Goal: Communication & Community: Answer question/provide support

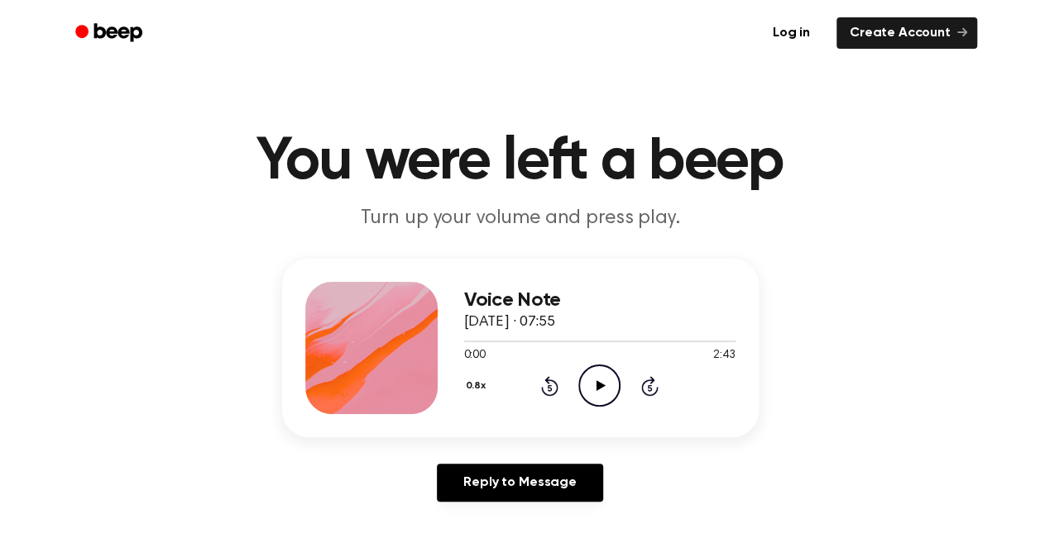
click at [597, 379] on icon "Play Audio" at bounding box center [599, 386] width 42 height 42
click at [549, 390] on icon at bounding box center [550, 388] width 4 height 7
click at [662, 470] on div "Reply to Message" at bounding box center [520, 489] width 476 height 51
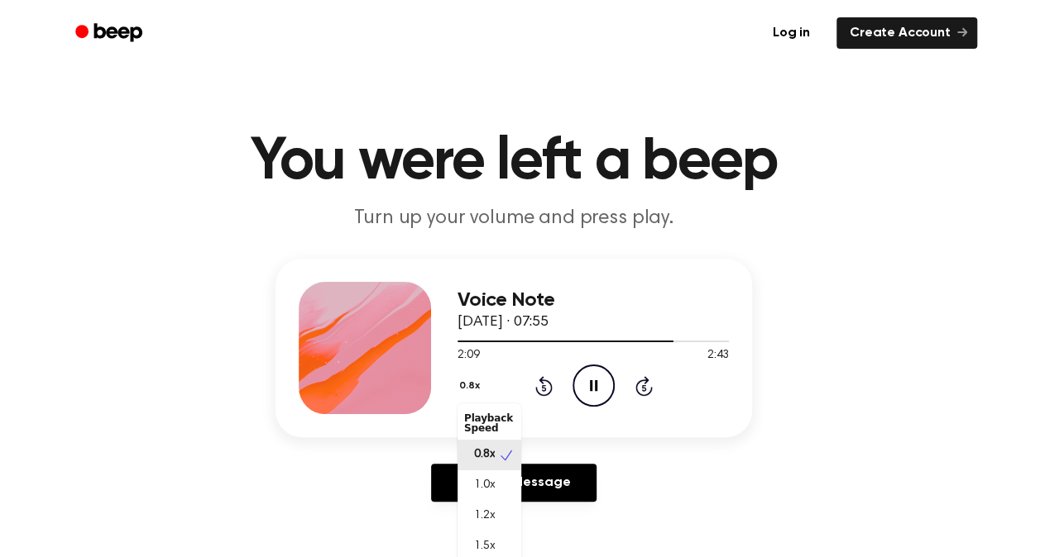
click at [474, 390] on button "0.8x" at bounding box center [471, 386] width 28 height 28
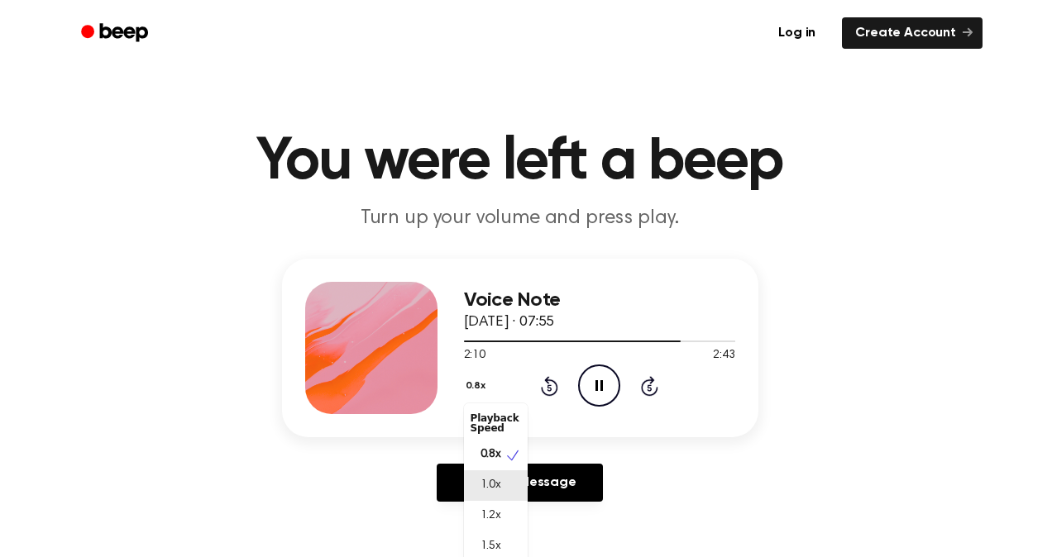
click at [501, 476] on div "1.0x" at bounding box center [496, 486] width 64 height 31
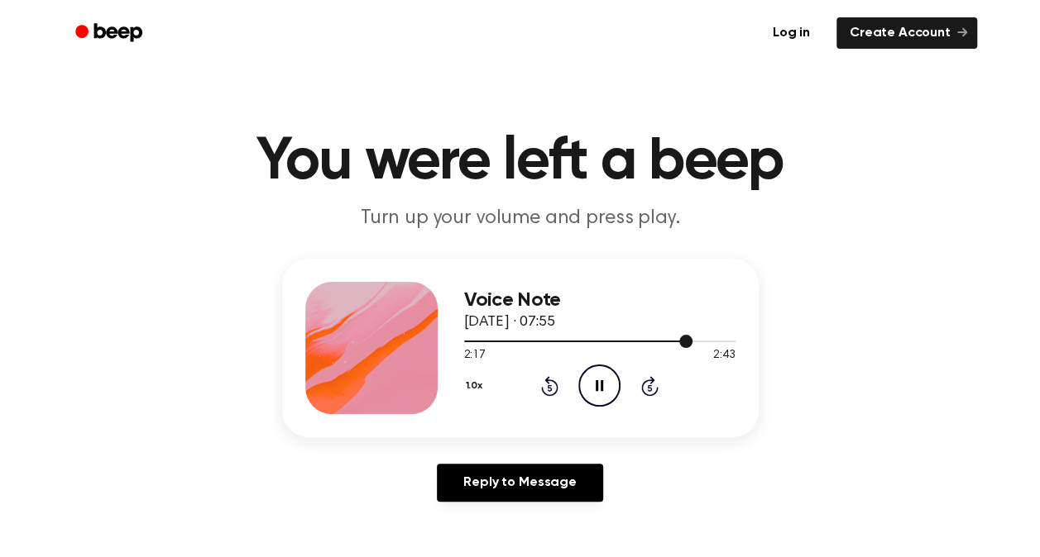
click at [468, 340] on div at bounding box center [599, 340] width 271 height 13
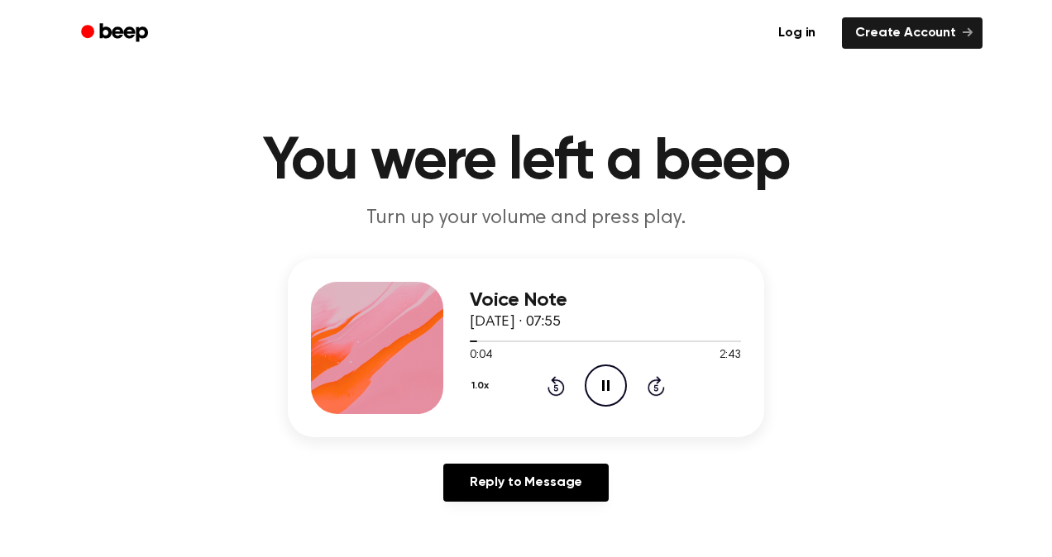
click at [477, 376] on button "1.0x" at bounding box center [482, 386] width 25 height 28
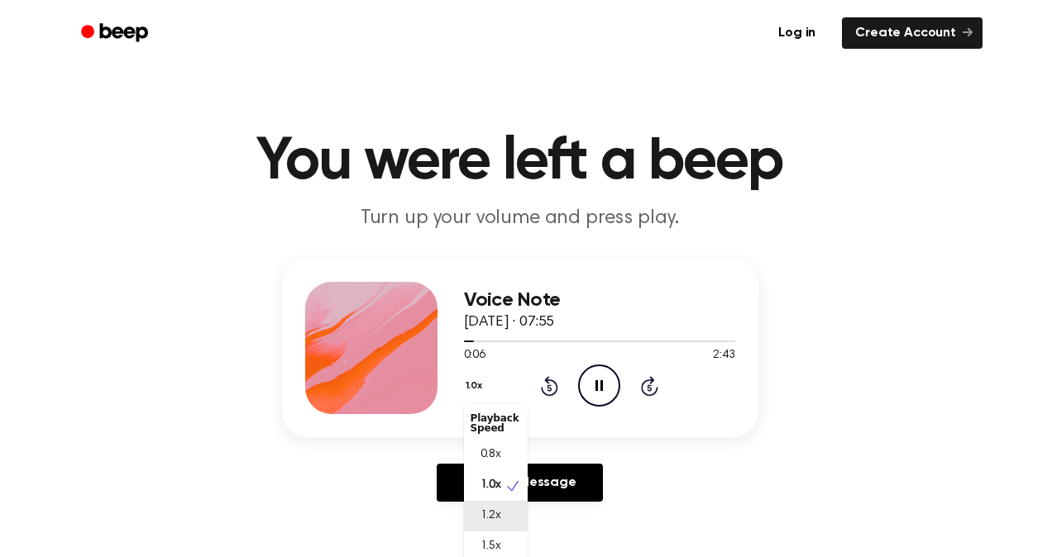
click at [504, 514] on div "1.2x" at bounding box center [496, 516] width 64 height 31
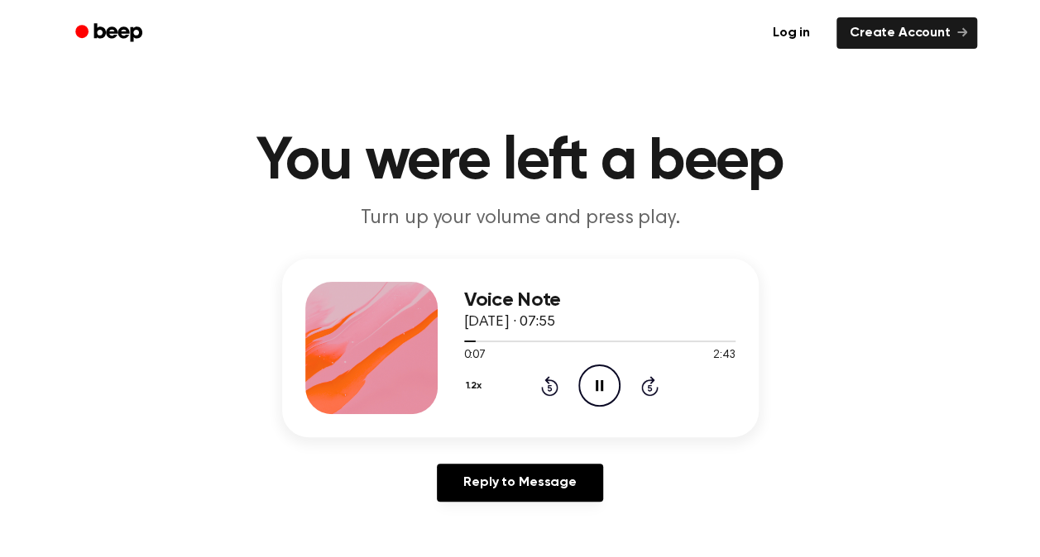
click at [476, 390] on button "1.2x" at bounding box center [476, 386] width 24 height 28
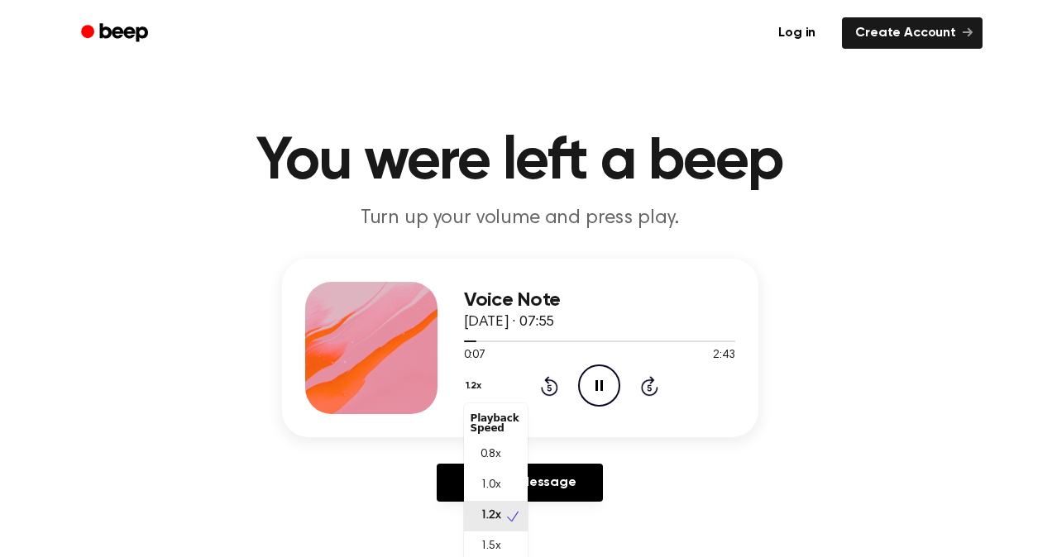
click at [476, 390] on button "1.2x" at bounding box center [476, 386] width 24 height 28
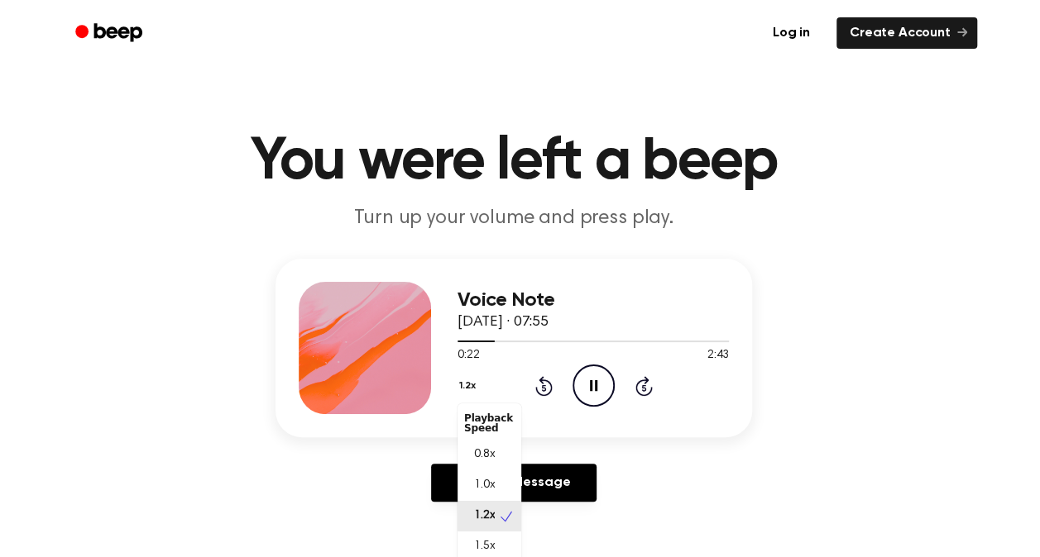
click at [467, 382] on button "1.2x" at bounding box center [469, 386] width 24 height 28
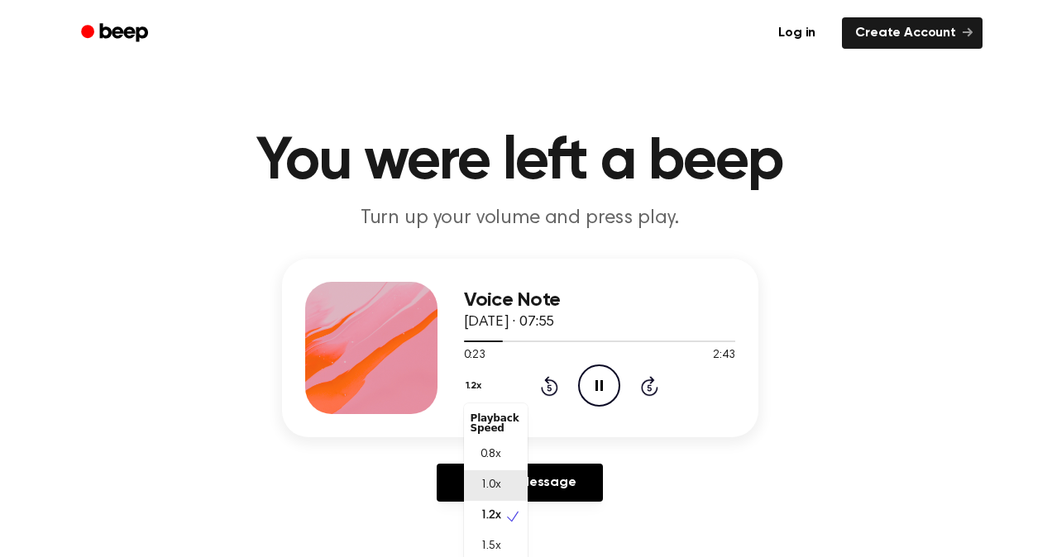
click at [503, 495] on div "1.0x" at bounding box center [496, 486] width 64 height 31
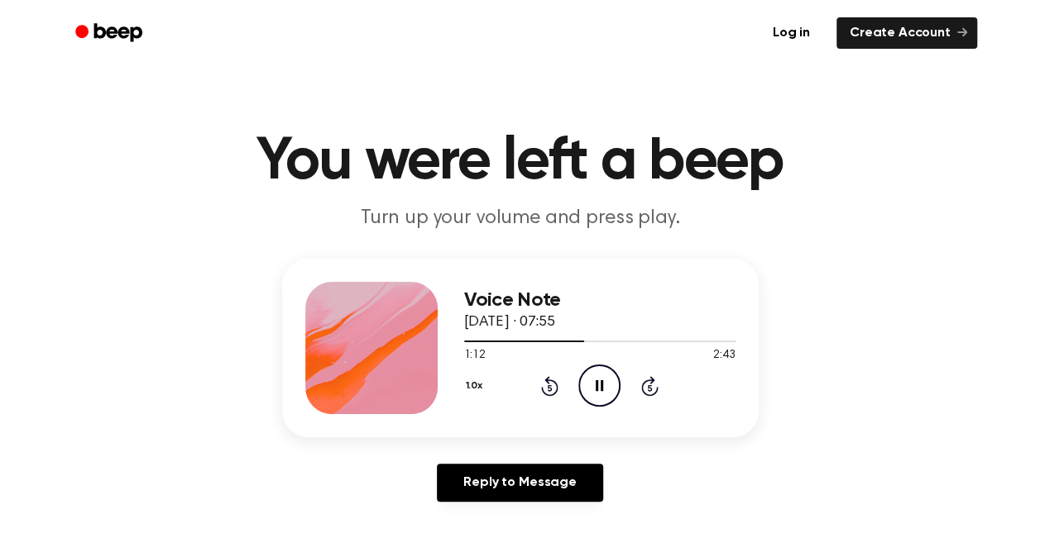
click at [589, 372] on icon "Pause Audio" at bounding box center [599, 386] width 42 height 42
click at [612, 379] on icon "Play Audio" at bounding box center [599, 386] width 42 height 42
click at [559, 384] on div "1.0x Rewind 5 seconds Pause Audio Skip 5 seconds" at bounding box center [599, 386] width 271 height 42
click at [549, 386] on icon "Rewind 5 seconds" at bounding box center [549, 387] width 18 height 22
click at [562, 394] on div "1.0x Rewind 5 seconds Pause Audio Skip 5 seconds" at bounding box center [599, 386] width 271 height 42
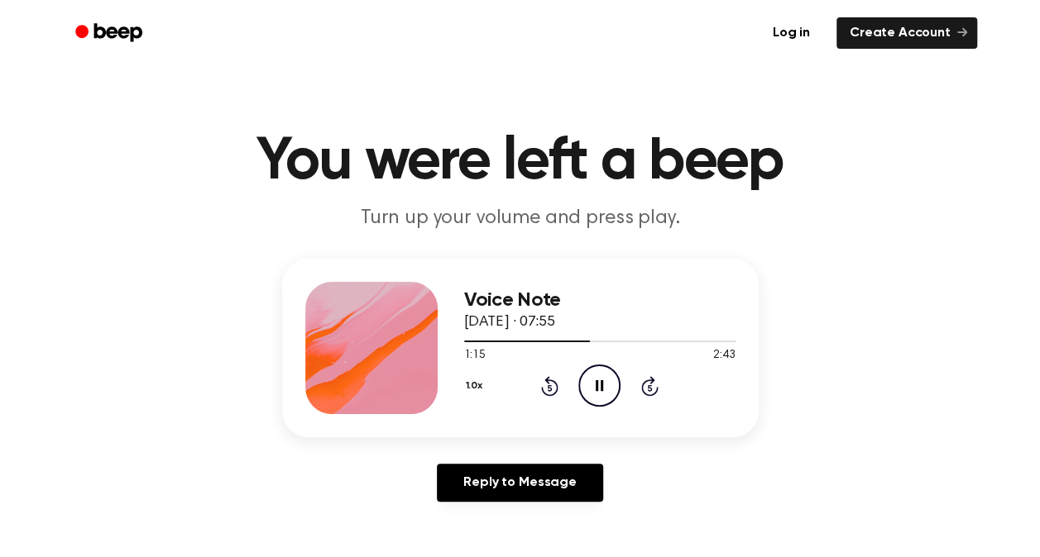
click at [550, 389] on icon at bounding box center [550, 388] width 4 height 7
click at [645, 337] on div at bounding box center [599, 340] width 271 height 13
click at [554, 383] on icon at bounding box center [549, 386] width 17 height 20
click at [678, 342] on div at bounding box center [585, 342] width 242 height 2
click at [554, 390] on icon "Rewind 5 seconds" at bounding box center [549, 387] width 18 height 22
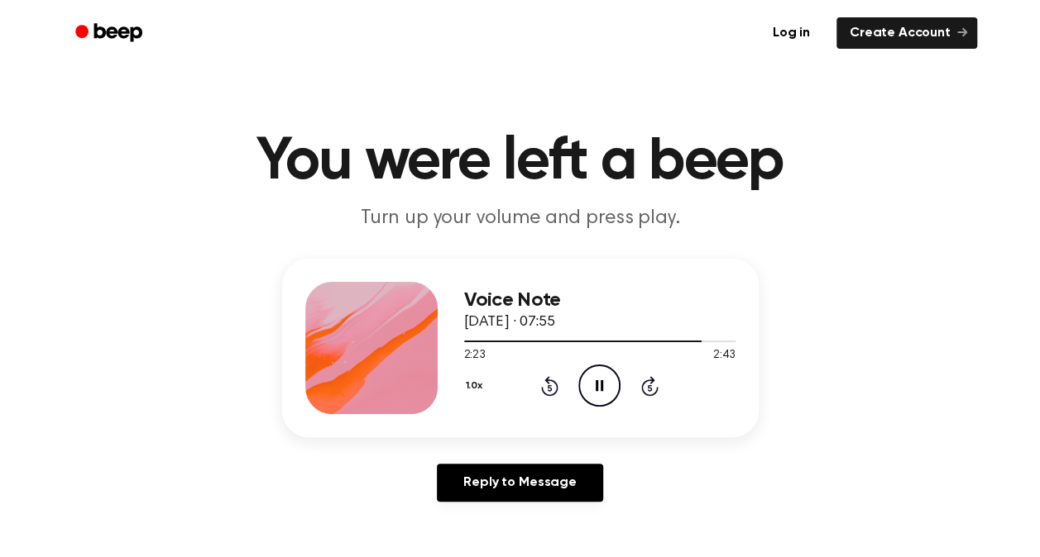
click at [553, 384] on icon "Rewind 5 seconds" at bounding box center [549, 387] width 18 height 22
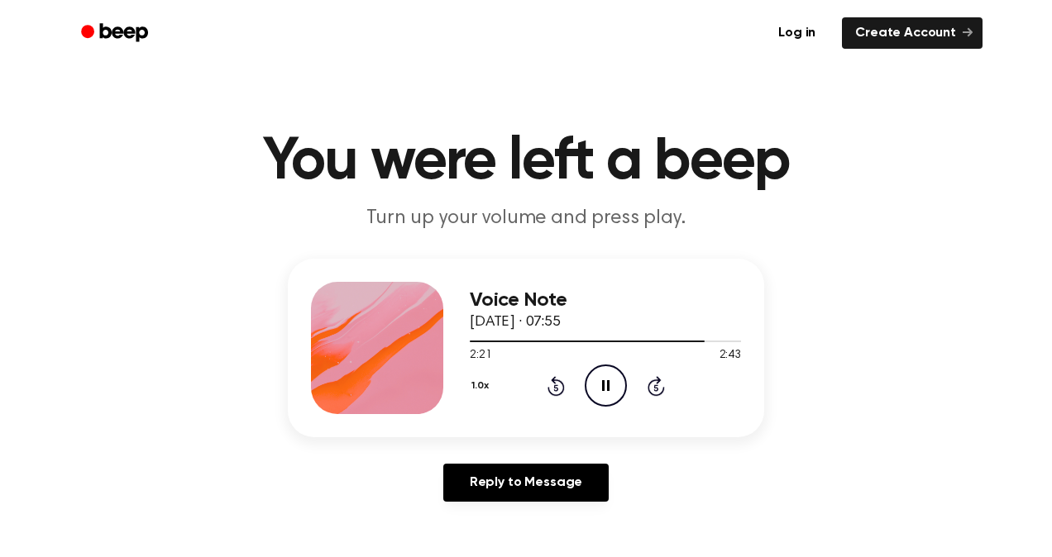
click at [485, 386] on button "1.0x" at bounding box center [482, 386] width 25 height 28
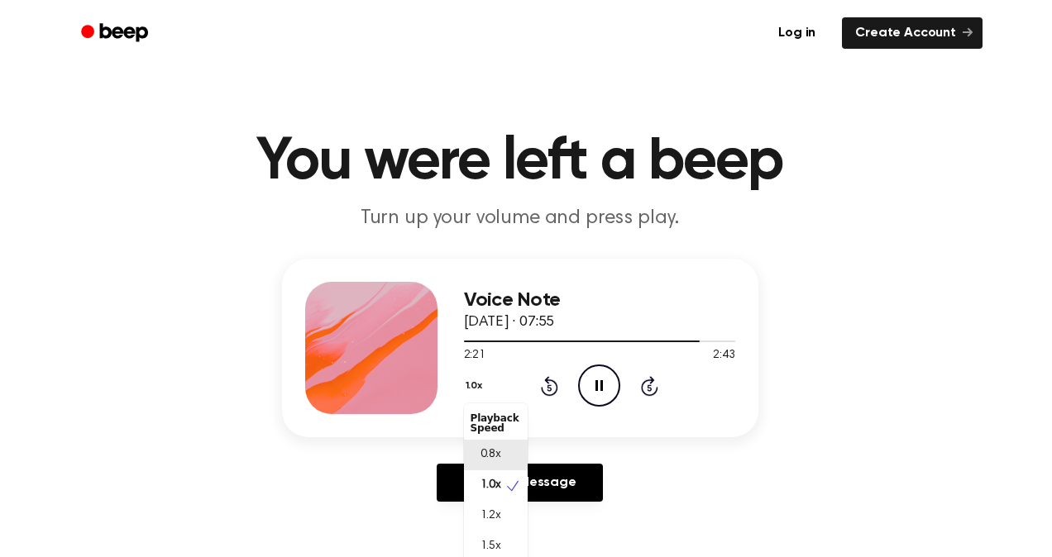
click at [490, 452] on span "0.8x" at bounding box center [491, 455] width 21 height 17
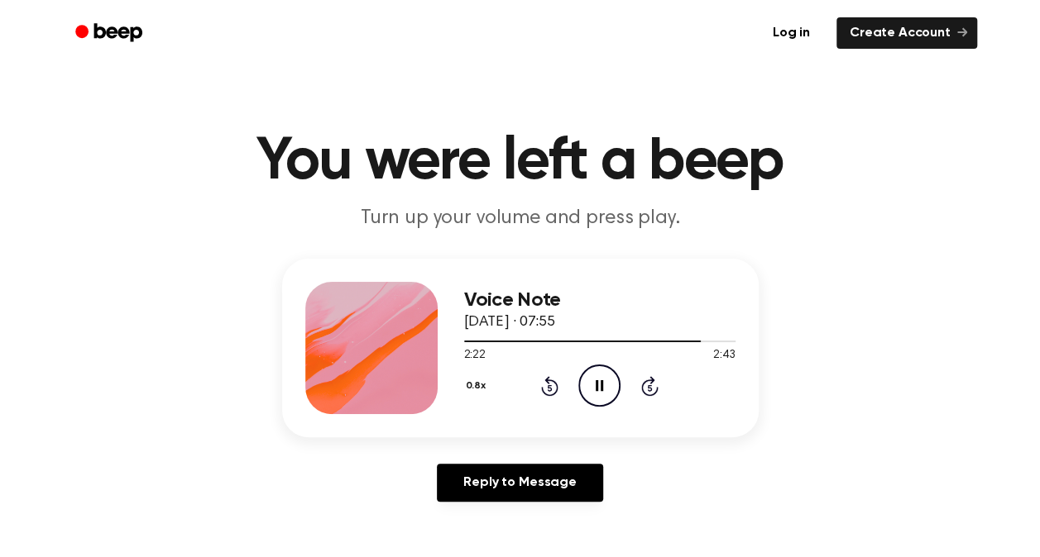
click at [548, 380] on icon at bounding box center [549, 386] width 17 height 20
click at [488, 381] on button "0.8x" at bounding box center [478, 386] width 28 height 28
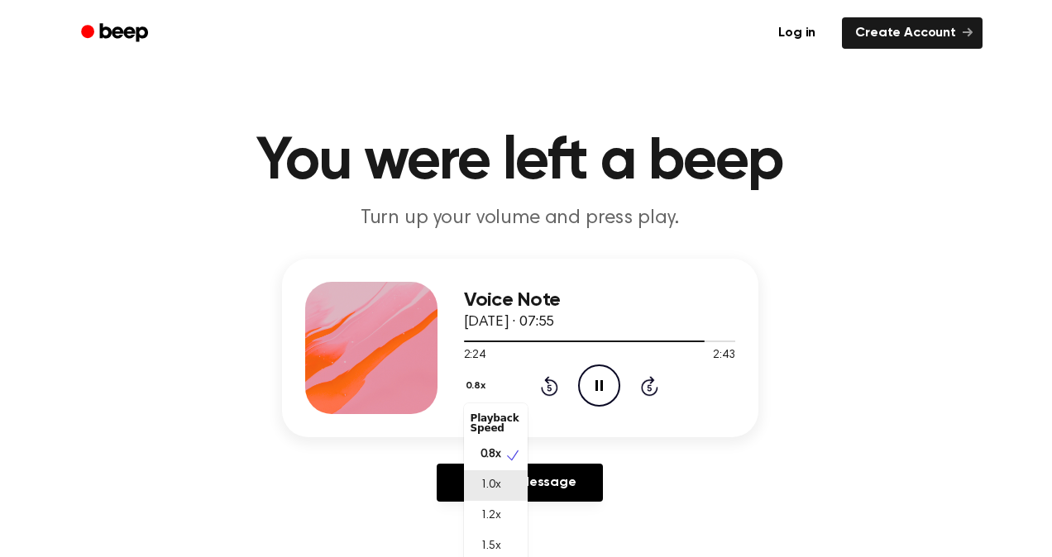
click at [490, 473] on div "1.0x" at bounding box center [496, 486] width 64 height 31
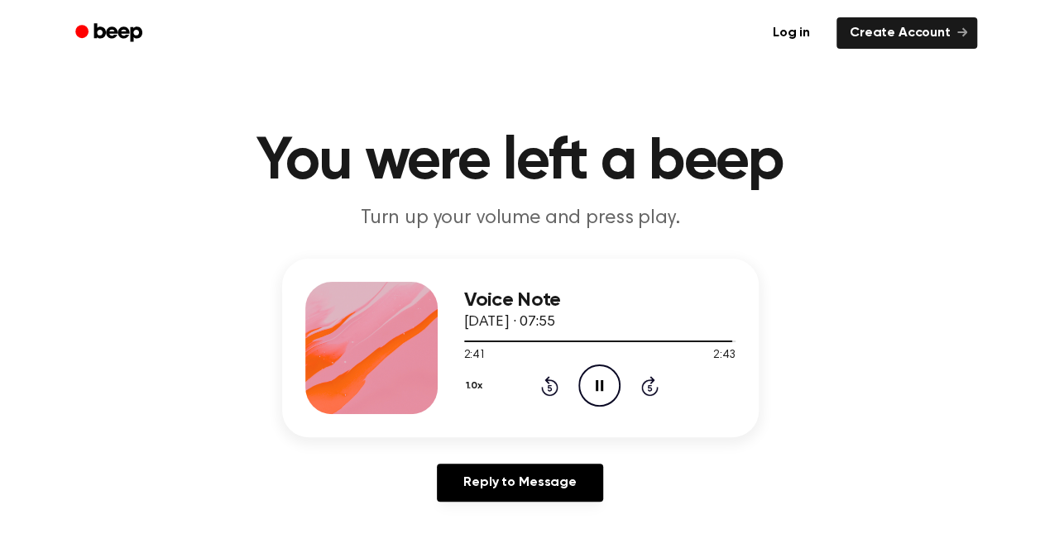
click at [554, 385] on icon "Rewind 5 seconds" at bounding box center [549, 387] width 18 height 22
